Goal: Task Accomplishment & Management: Complete application form

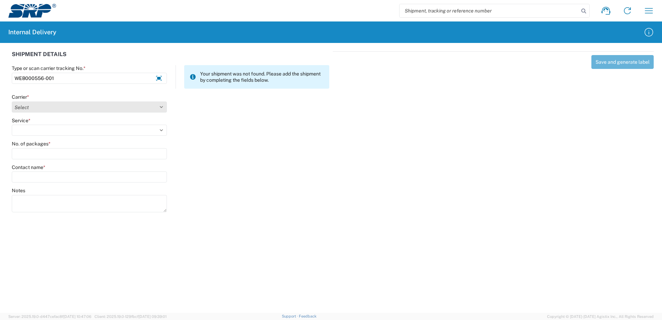
type input "WEB000556-001"
click at [162, 108] on select "Select Amazon Logistics ATI Trucking BC Dimerco Logistics Empire Southwest FedE…" at bounding box center [89, 106] width 155 height 11
select select "18714"
click at [12, 101] on select "Select Amazon Logistics ATI Trucking BC Dimerco Logistics Empire Southwest FedE…" at bounding box center [89, 106] width 155 height 11
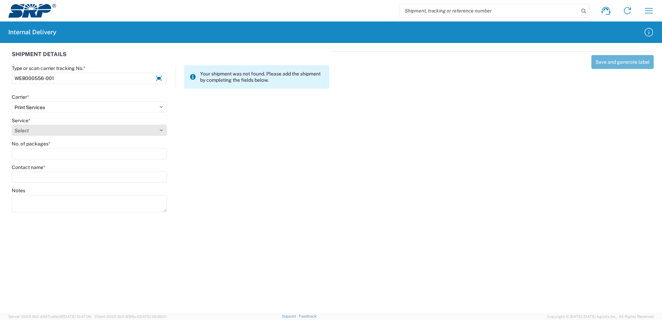
click at [161, 130] on select "Select Ground Inter-office" at bounding box center [89, 130] width 155 height 11
select select "35764"
click at [12, 125] on select "Select Ground Inter-office" at bounding box center [89, 130] width 155 height 11
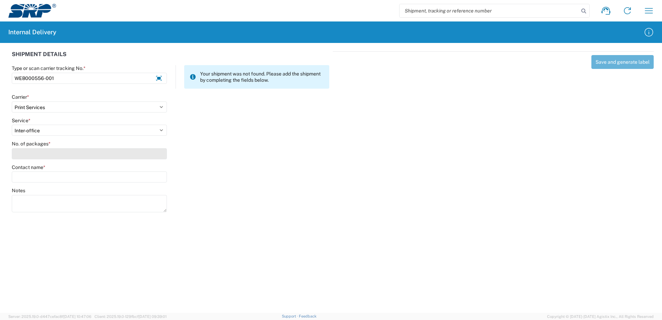
click at [154, 153] on input "No. of packages *" at bounding box center [89, 153] width 155 height 11
type input "1"
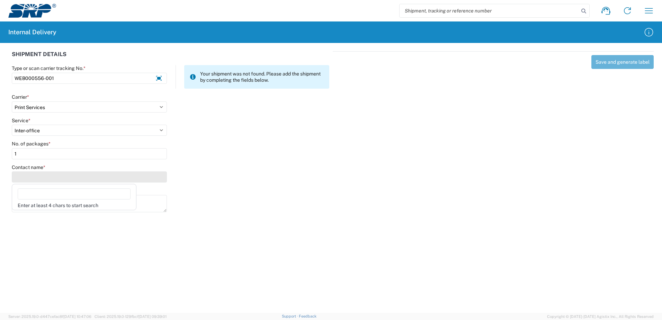
click at [154, 177] on input "Contact name *" at bounding box center [89, 176] width 155 height 11
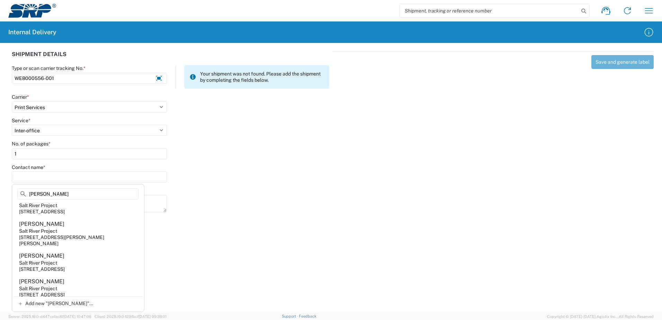
scroll to position [98, 0]
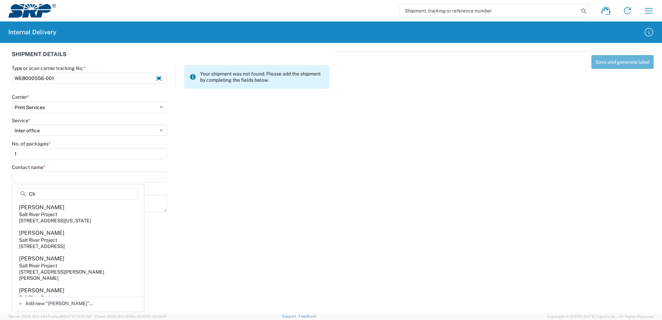
type input "C"
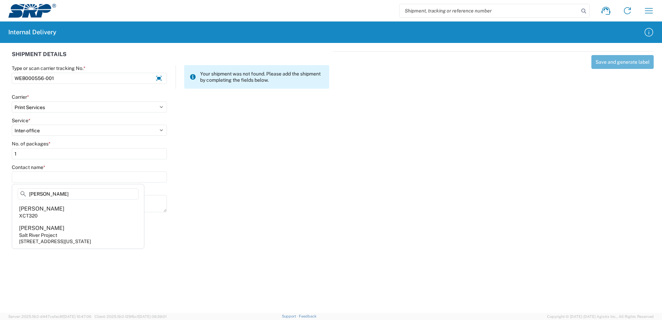
type input "Maria Chavez"
click at [207, 199] on div "Notes" at bounding box center [170, 202] width 325 height 31
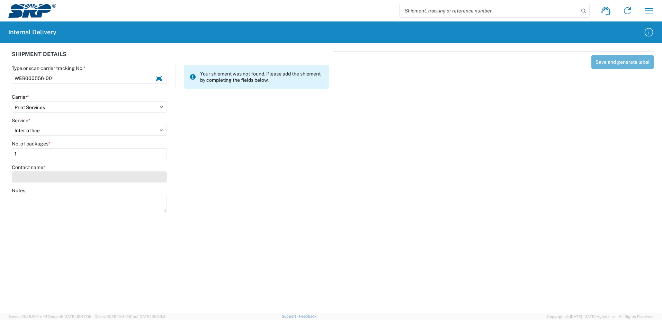
click at [64, 180] on input "Contact name *" at bounding box center [89, 176] width 155 height 11
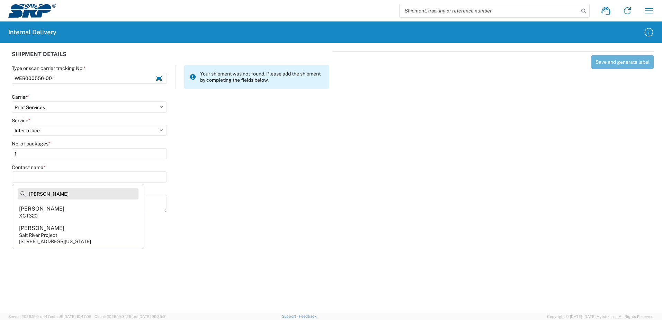
click at [87, 191] on input "Maria Chavez" at bounding box center [78, 193] width 121 height 11
click at [86, 192] on input "Maria Chavez" at bounding box center [78, 193] width 121 height 11
type input "Maria Chavez"
click at [152, 208] on textarea "Notes" at bounding box center [89, 203] width 155 height 17
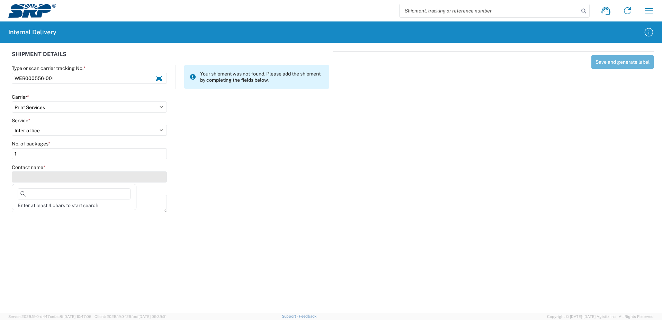
click at [82, 177] on input "Contact name *" at bounding box center [89, 176] width 155 height 11
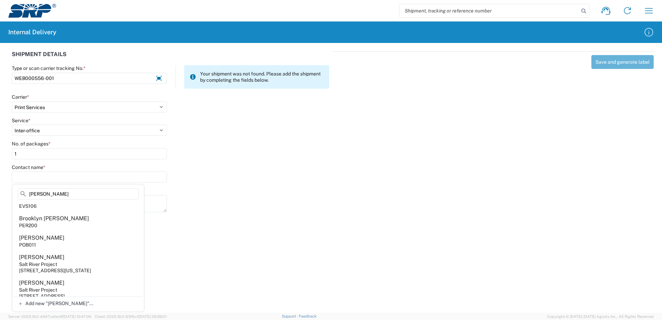
scroll to position [69, 0]
type input "Chavez"
click at [77, 240] on agx-address-suggestion-item "Maria Chavez Salt River Project 998 W Washington St, XCT330, Tempe, AZ, 85281, …" at bounding box center [78, 243] width 129 height 26
type input "Maria Chavez"
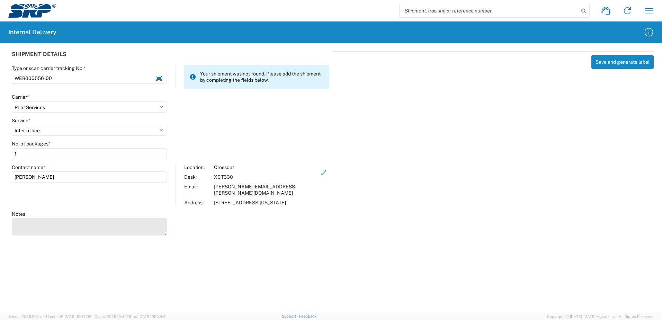
click at [59, 228] on textarea "Notes" at bounding box center [89, 226] width 155 height 17
type textarea "Business Cards"
click at [321, 174] on icon "button" at bounding box center [323, 172] width 5 height 5
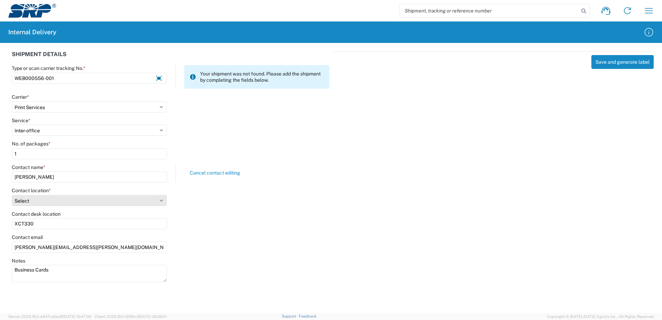
click at [161, 201] on select "Select 16th Street Facility 27th St Facility Agua Fria Generating Station Cooli…" at bounding box center [89, 200] width 155 height 11
select select "54819"
click at [12, 195] on select "Select 16th Street Facility 27th St Facility Agua Fria Generating Station Cooli…" at bounding box center [89, 200] width 155 height 11
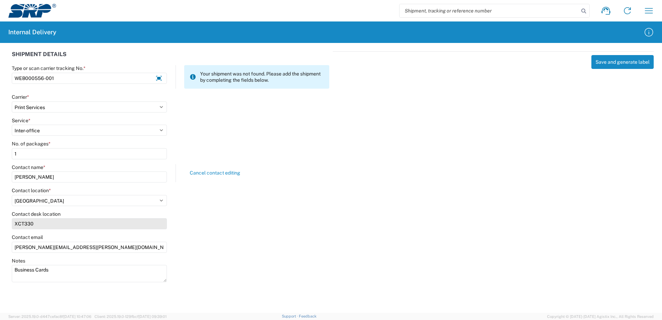
click at [36, 224] on input "XCT330" at bounding box center [89, 223] width 155 height 11
type input "X"
type input "EVS104"
click at [251, 263] on div "Notes Business Cards" at bounding box center [170, 273] width 325 height 31
click at [18, 246] on input "maria.chavez@srpnet.com" at bounding box center [89, 247] width 155 height 11
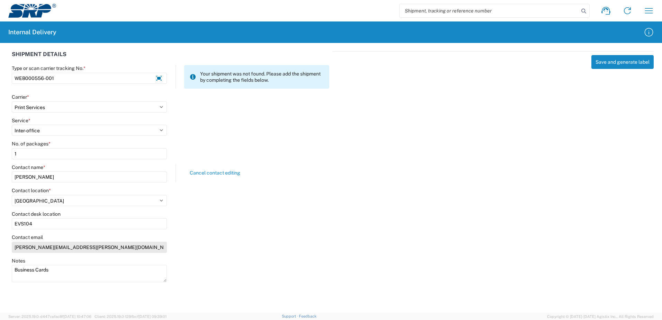
click at [18, 246] on input "maria.chavez@srpnet.com" at bounding box center [89, 247] width 155 height 11
click at [30, 247] on input "Maria.chavez@srpnet.com" at bounding box center [89, 247] width 155 height 11
type input "Maria.Chavez@srpnet.com"
click at [178, 260] on div "Notes Business Cards" at bounding box center [170, 273] width 325 height 31
click at [626, 64] on button "Save and generate label" at bounding box center [622, 62] width 62 height 14
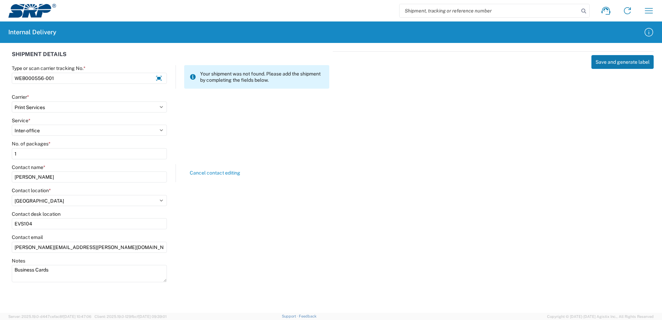
select select
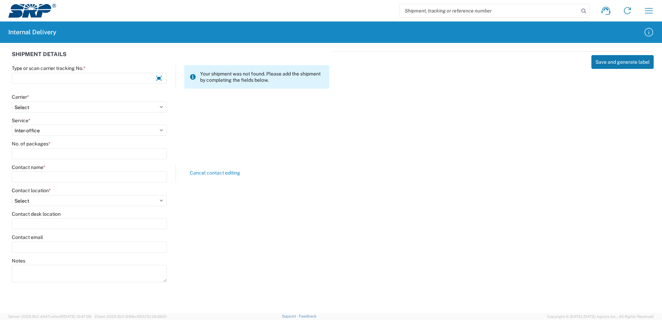
select select
